Goal: Information Seeking & Learning: Learn about a topic

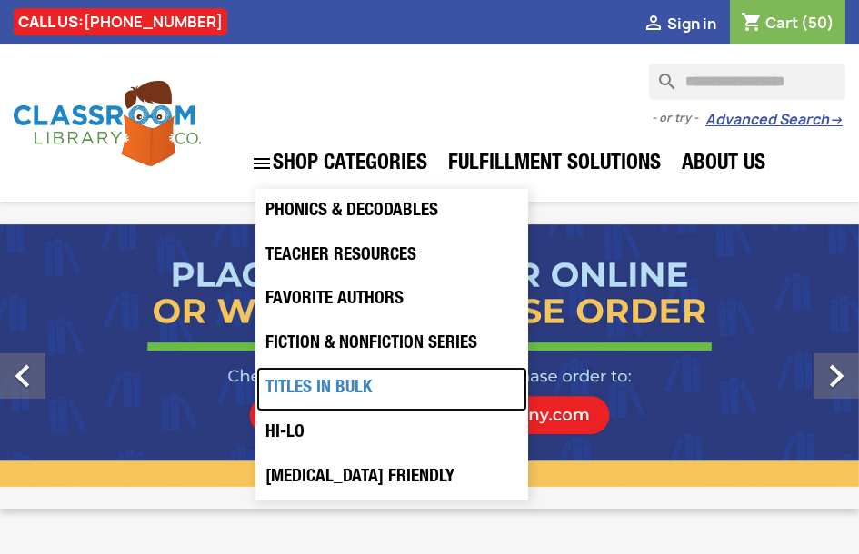
click at [374, 395] on link "Titles in Bulk" at bounding box center [391, 389] width 271 height 45
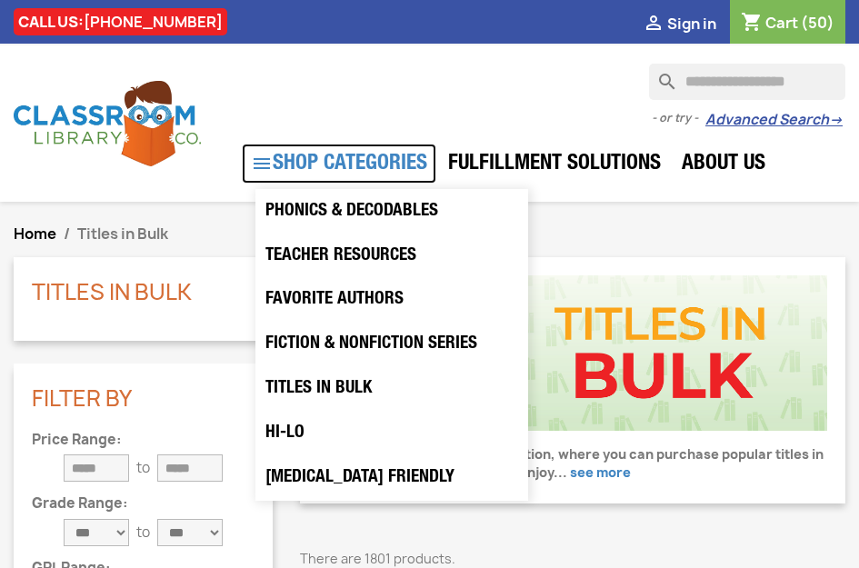
click at [391, 163] on link " SHOP CATEGORIES" at bounding box center [339, 164] width 194 height 40
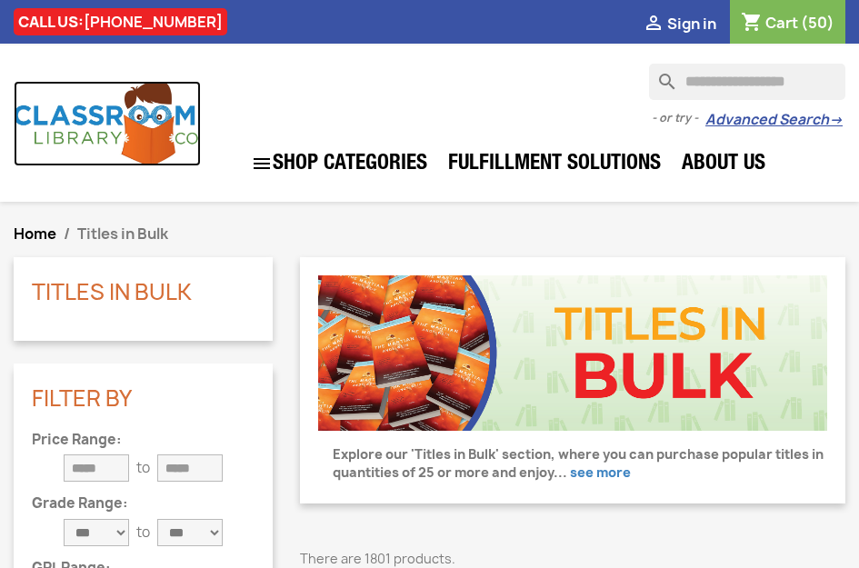
click at [134, 122] on img at bounding box center [107, 123] width 187 height 84
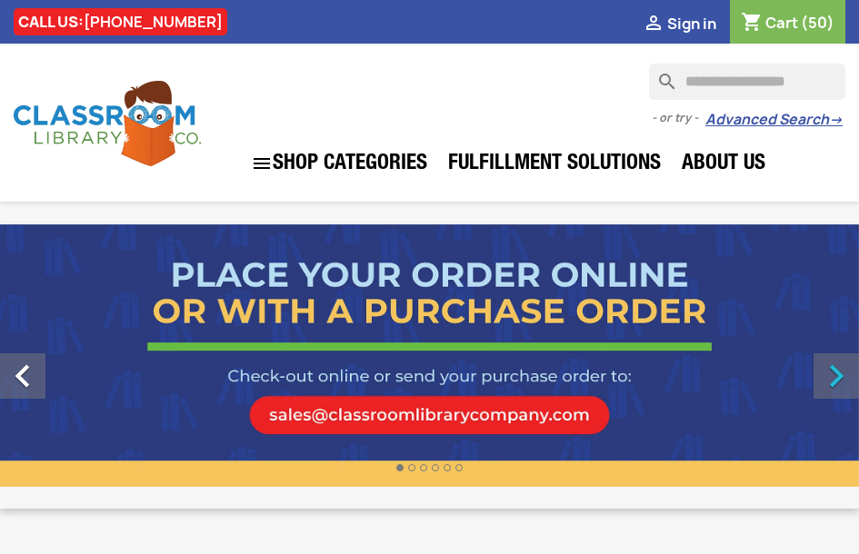
click at [831, 372] on icon "" at bounding box center [835, 375] width 45 height 45
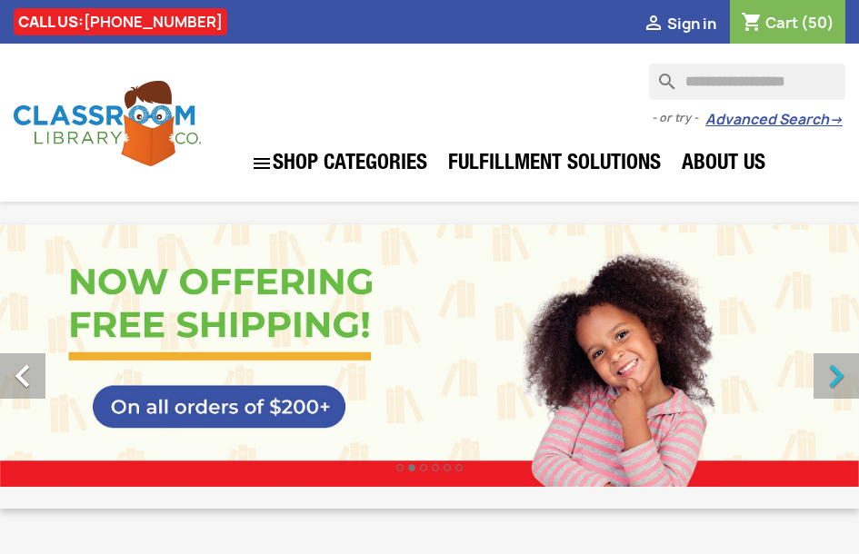
click at [831, 372] on icon "" at bounding box center [835, 375] width 45 height 45
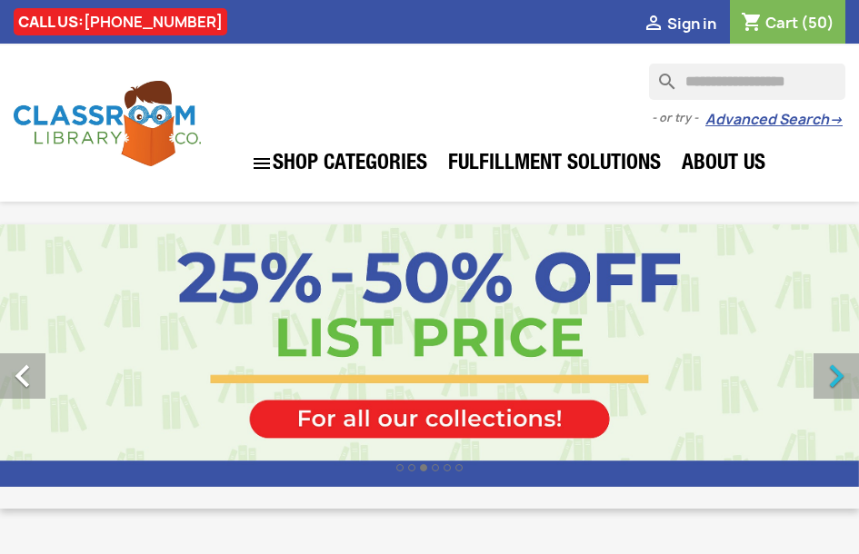
click at [832, 373] on icon "" at bounding box center [835, 375] width 45 height 45
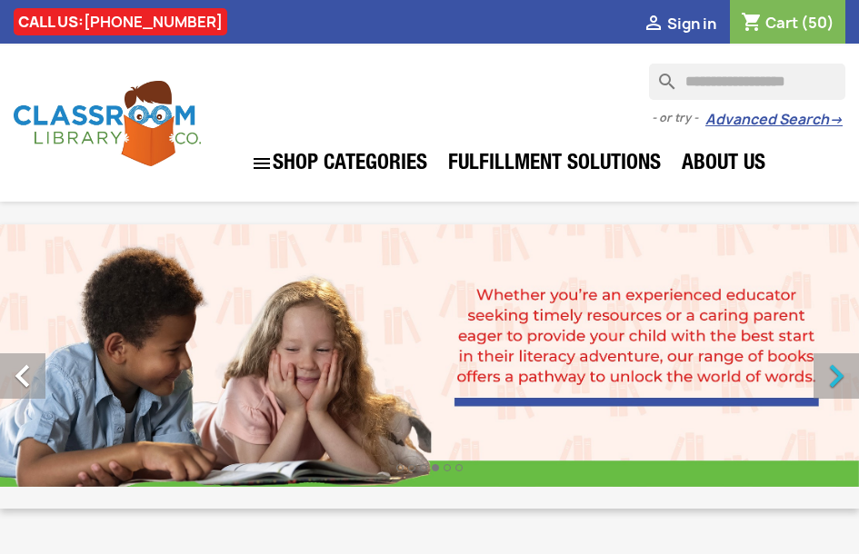
click at [832, 373] on icon "" at bounding box center [835, 375] width 45 height 45
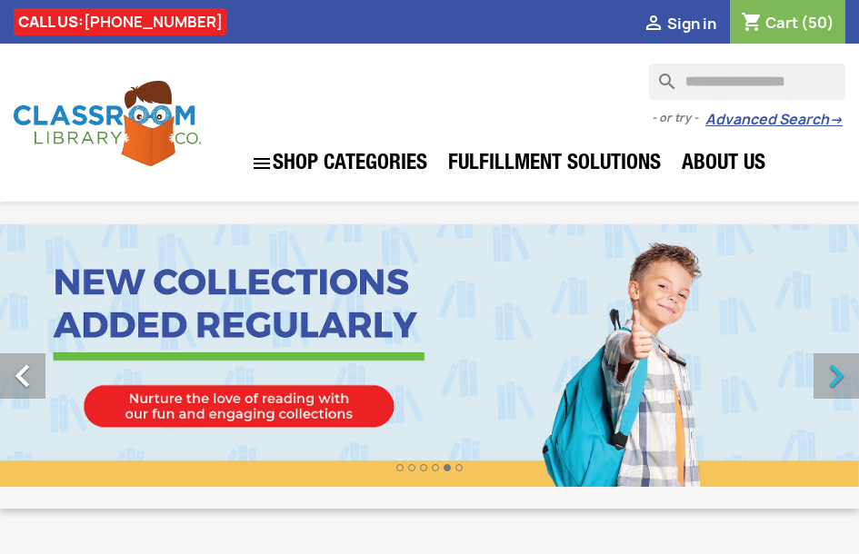
click at [832, 373] on icon "" at bounding box center [835, 375] width 45 height 45
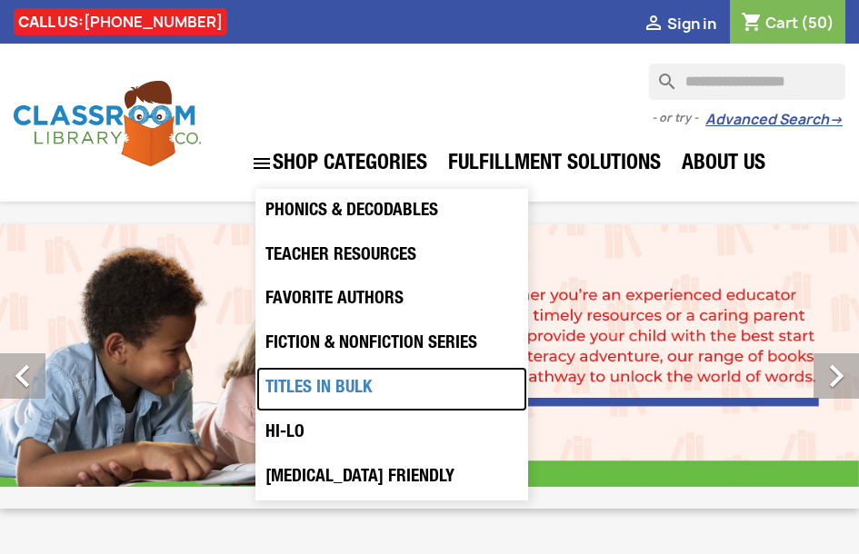
click at [331, 393] on link "Titles in Bulk" at bounding box center [391, 389] width 271 height 45
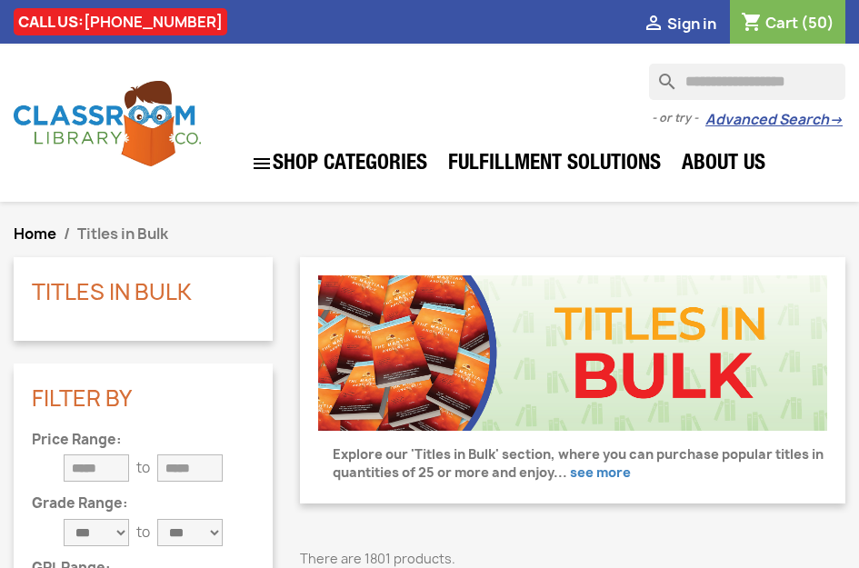
click at [607, 478] on span "see more" at bounding box center [600, 471] width 61 height 17
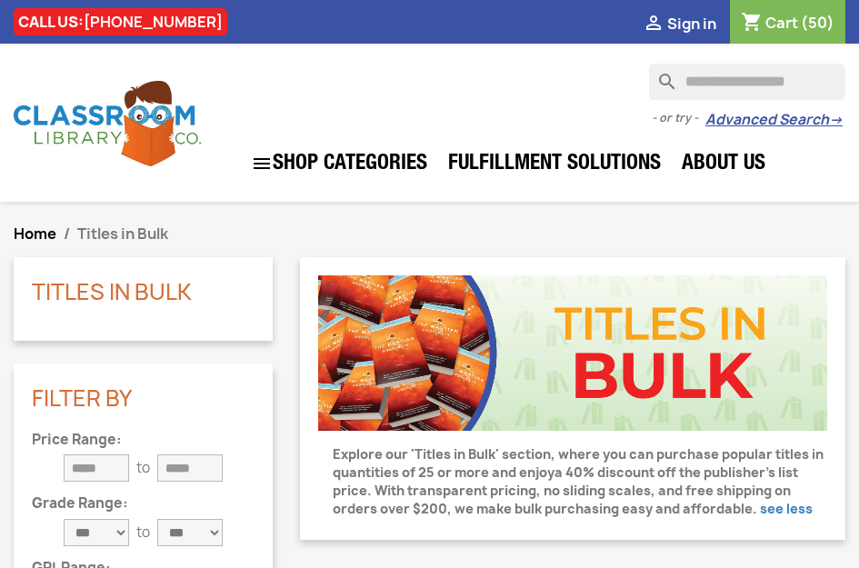
drag, startPoint x: 335, startPoint y: 453, endPoint x: 753, endPoint y: 516, distance: 422.6
click at [753, 516] on p "Explore our 'Titles in Bulk' section, where you can purchase popular titles in …" at bounding box center [572, 474] width 509 height 87
copy p "Explore our 'Titles in Bulk' section, where you can purchase popular titles in …"
